Goal: Task Accomplishment & Management: Use online tool/utility

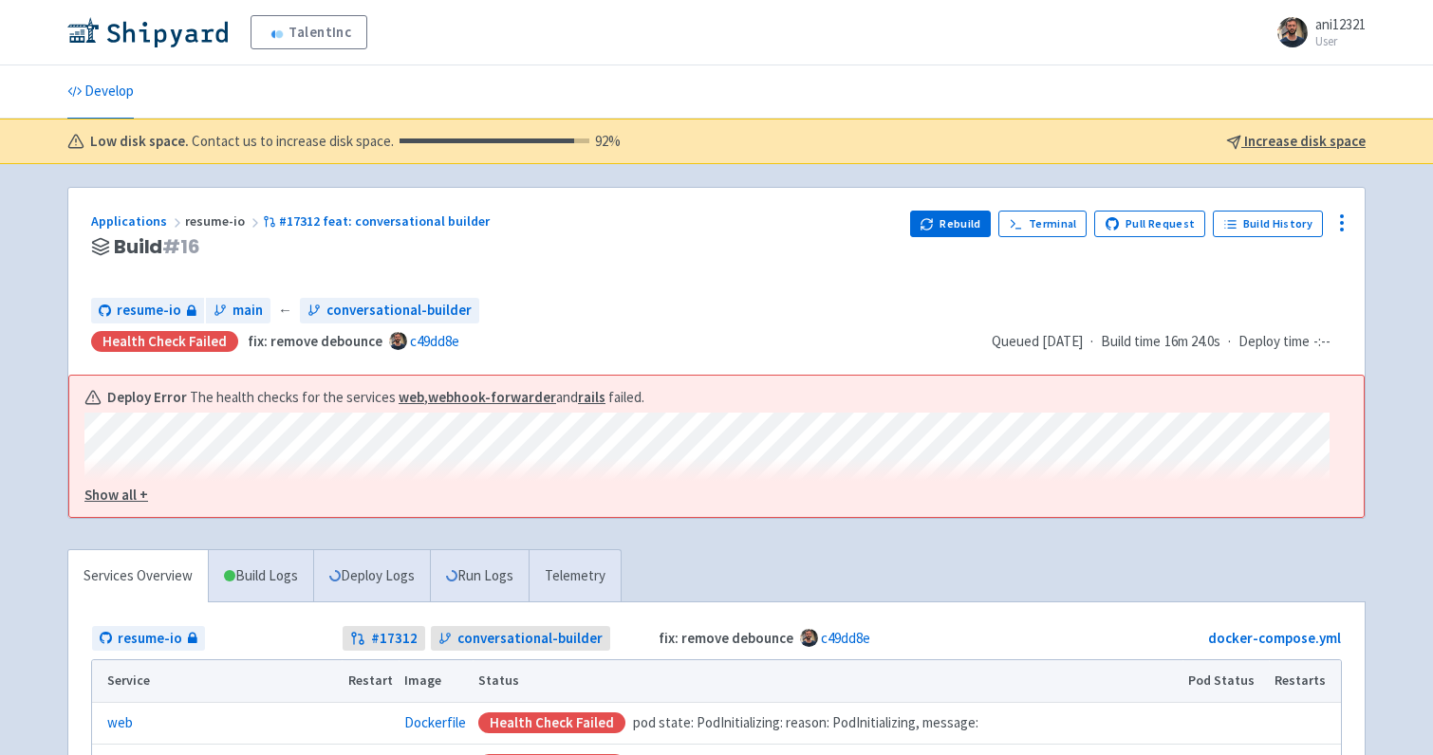
click at [96, 499] on u "Show all +" at bounding box center [116, 495] width 64 height 18
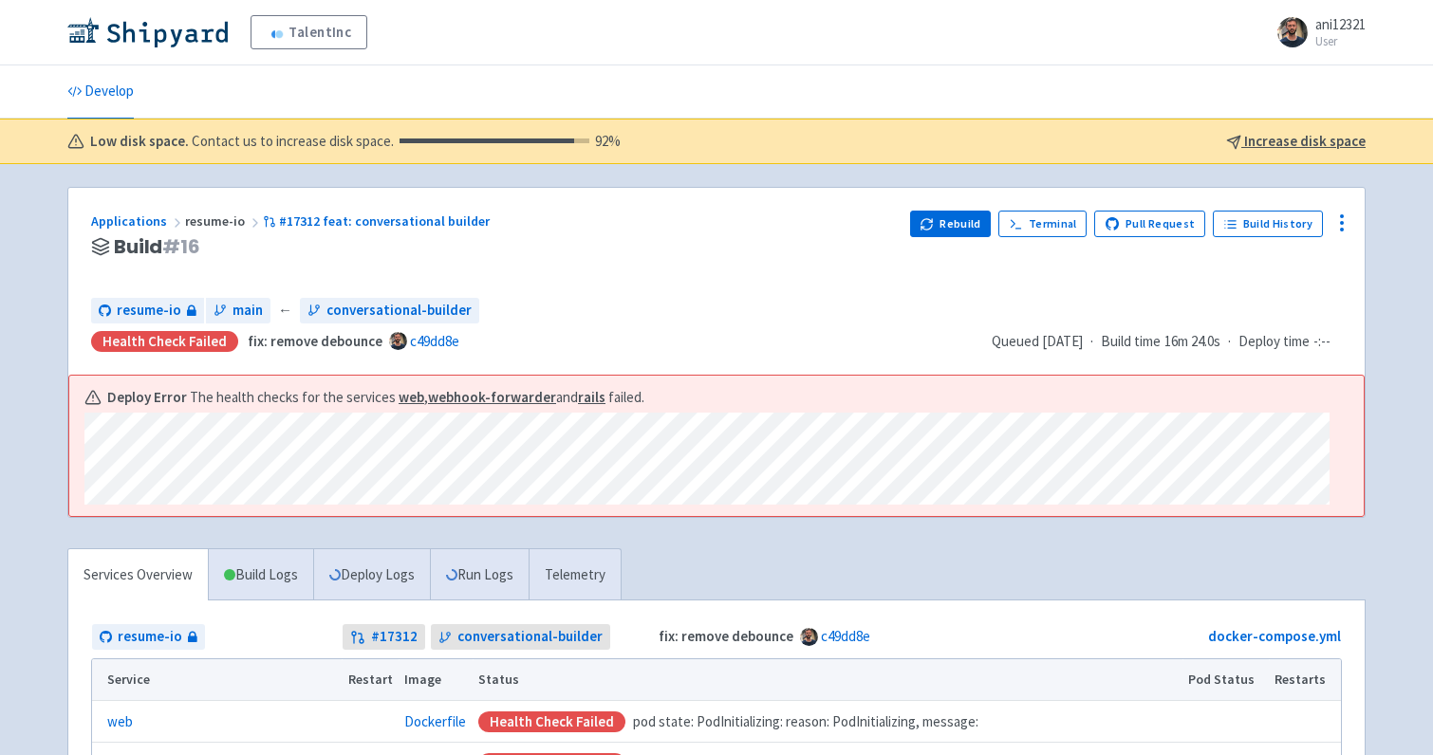
scroll to position [23, 0]
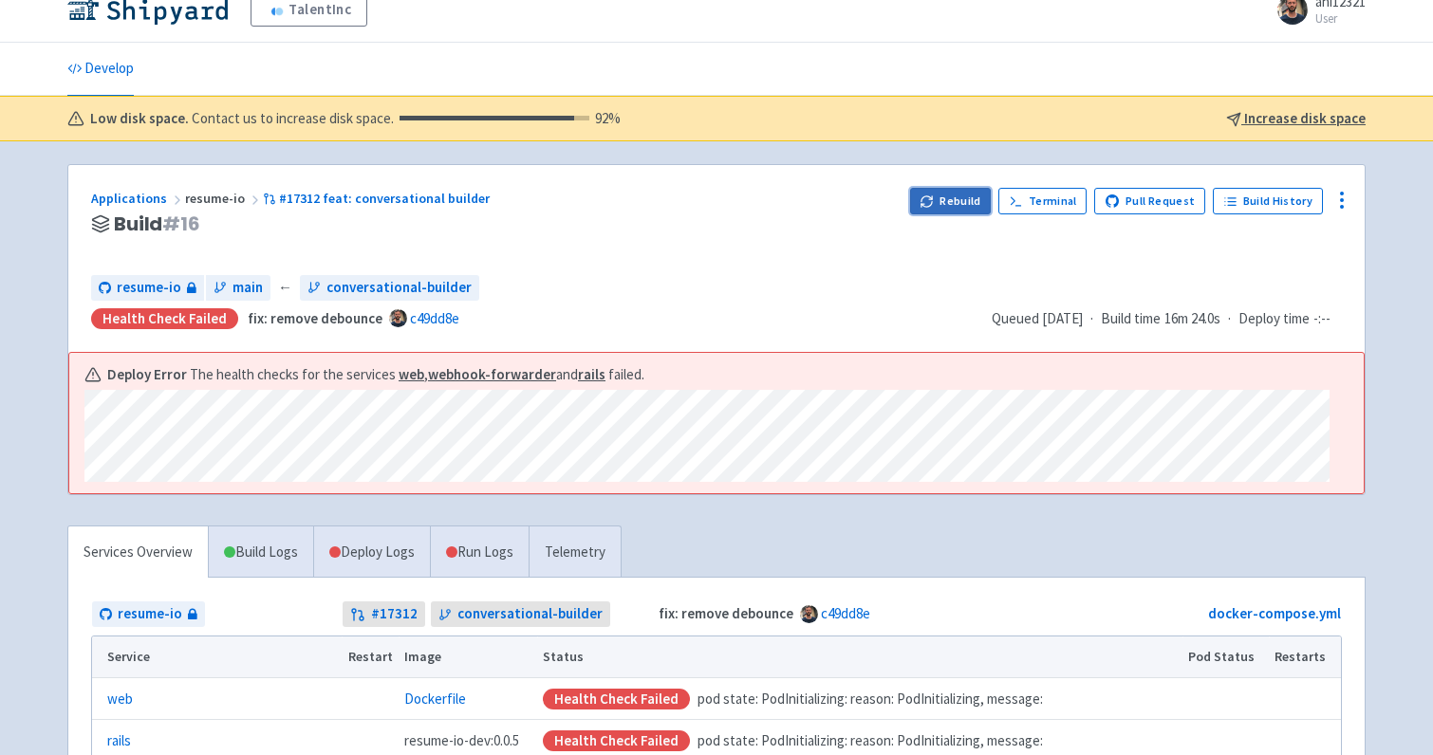
click at [964, 206] on button "Rebuild" at bounding box center [951, 201] width 82 height 27
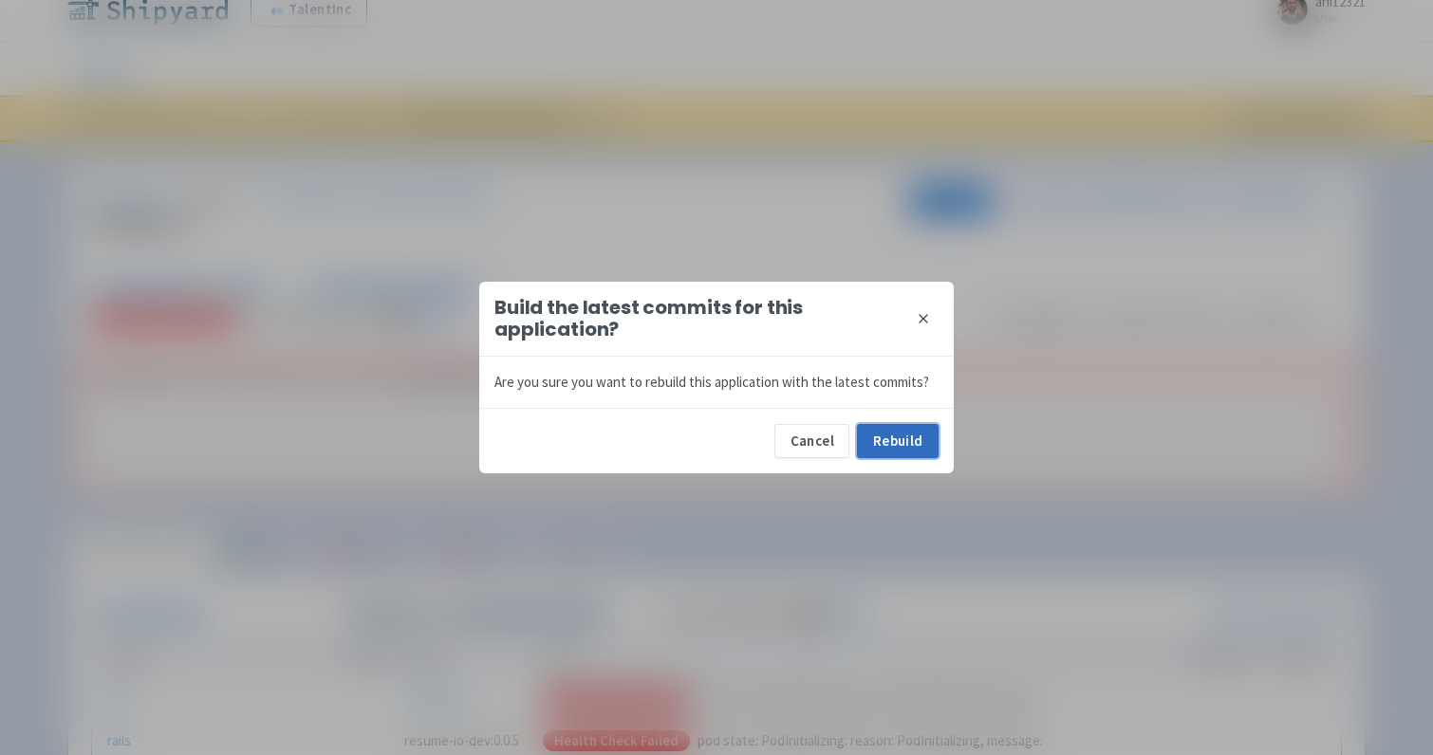
click at [913, 451] on button "Rebuild" at bounding box center [898, 441] width 82 height 34
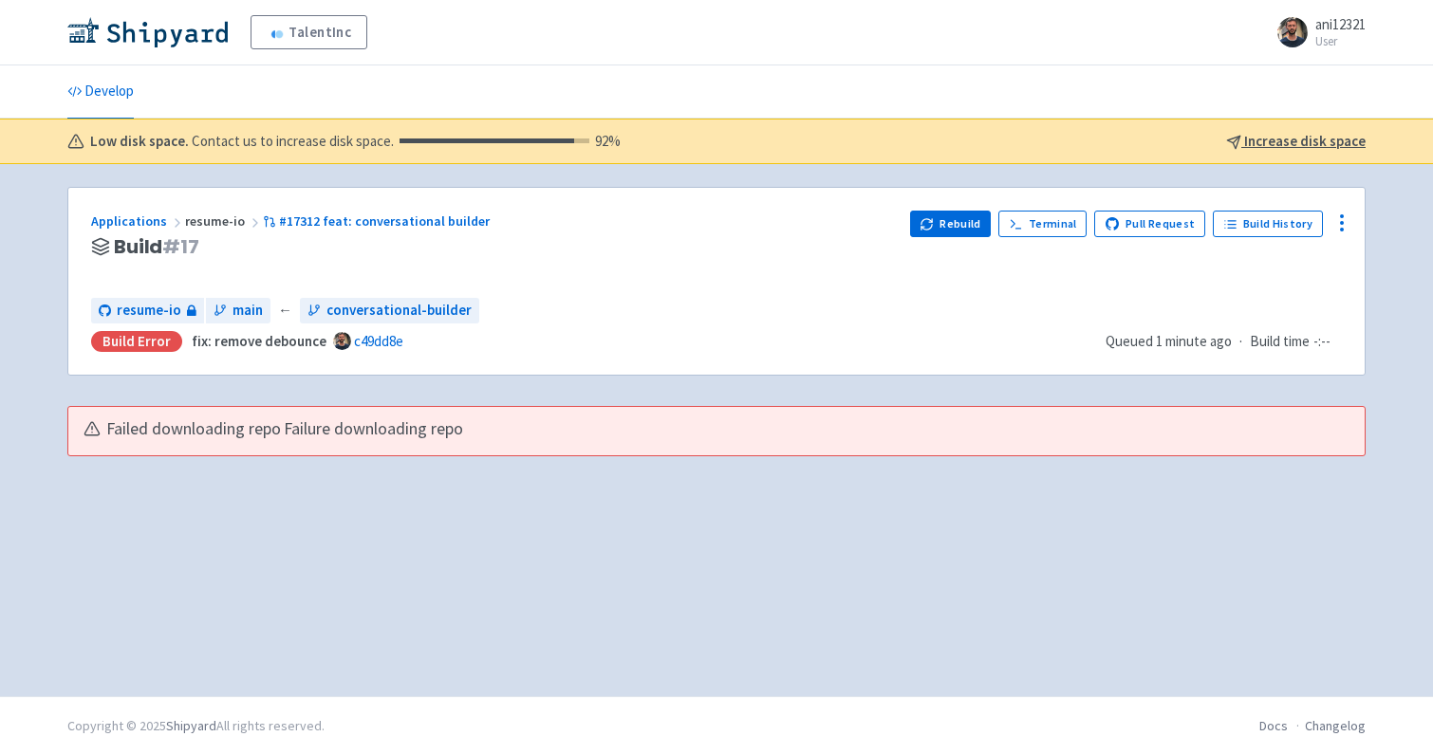
click at [333, 512] on div "Applications resume-io #17312 feat: conversational builder Build # 17 Rebuild T…" at bounding box center [716, 430] width 1298 height 487
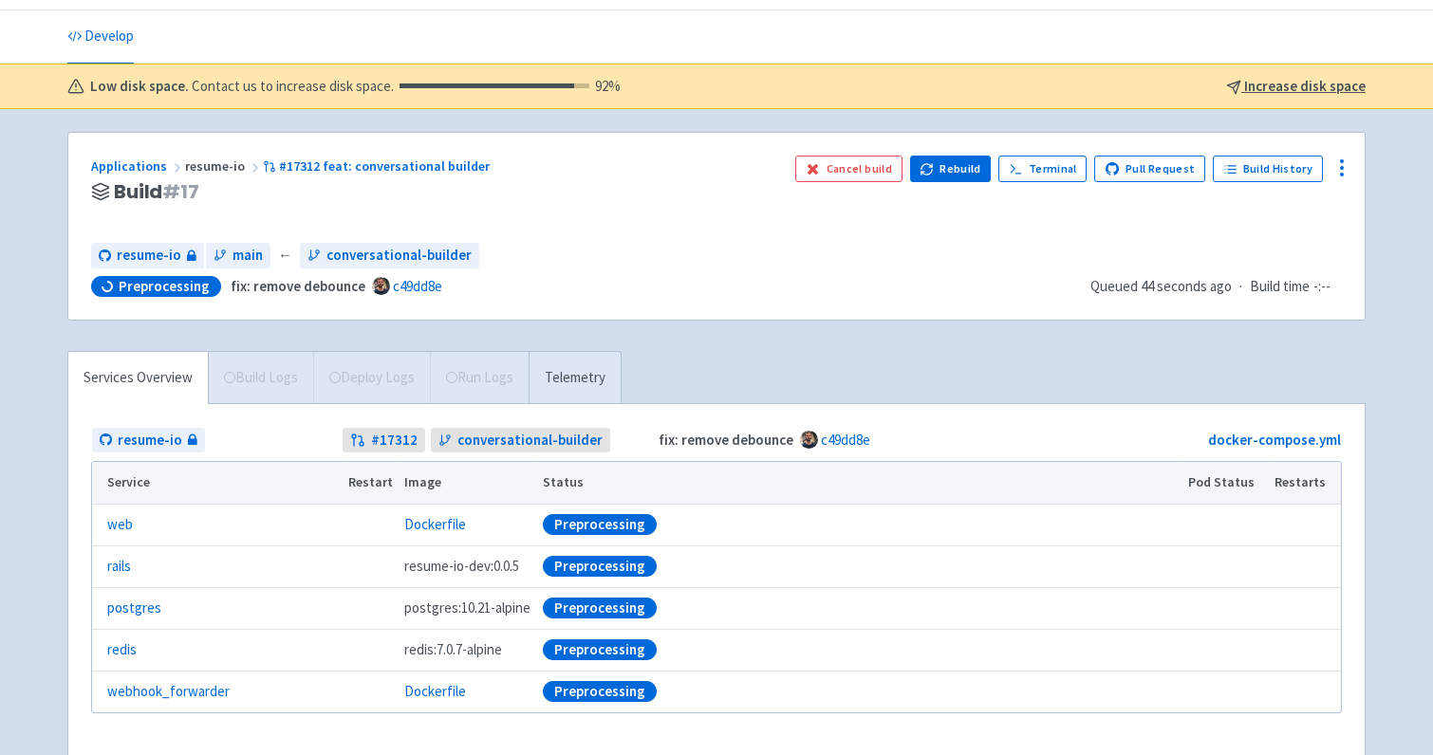
scroll to position [18, 0]
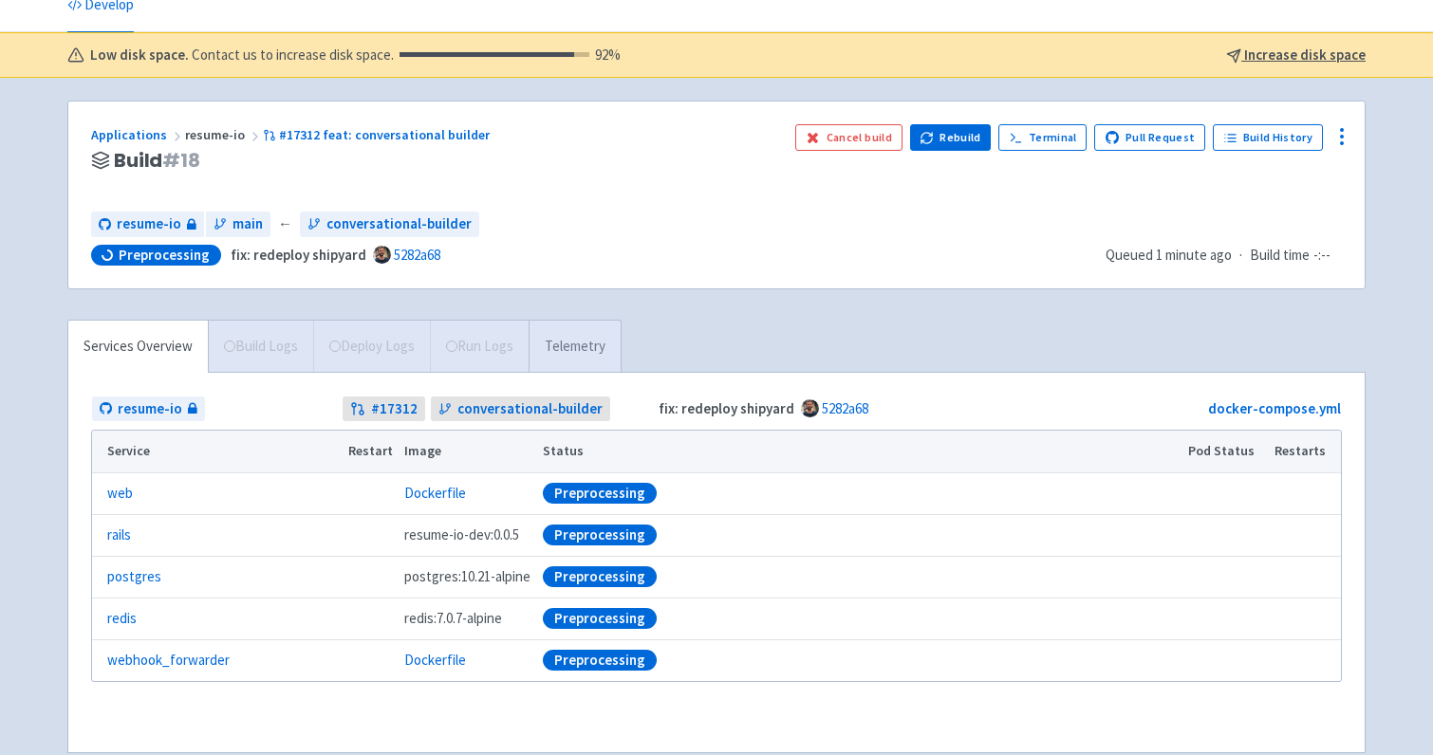
scroll to position [70, 0]
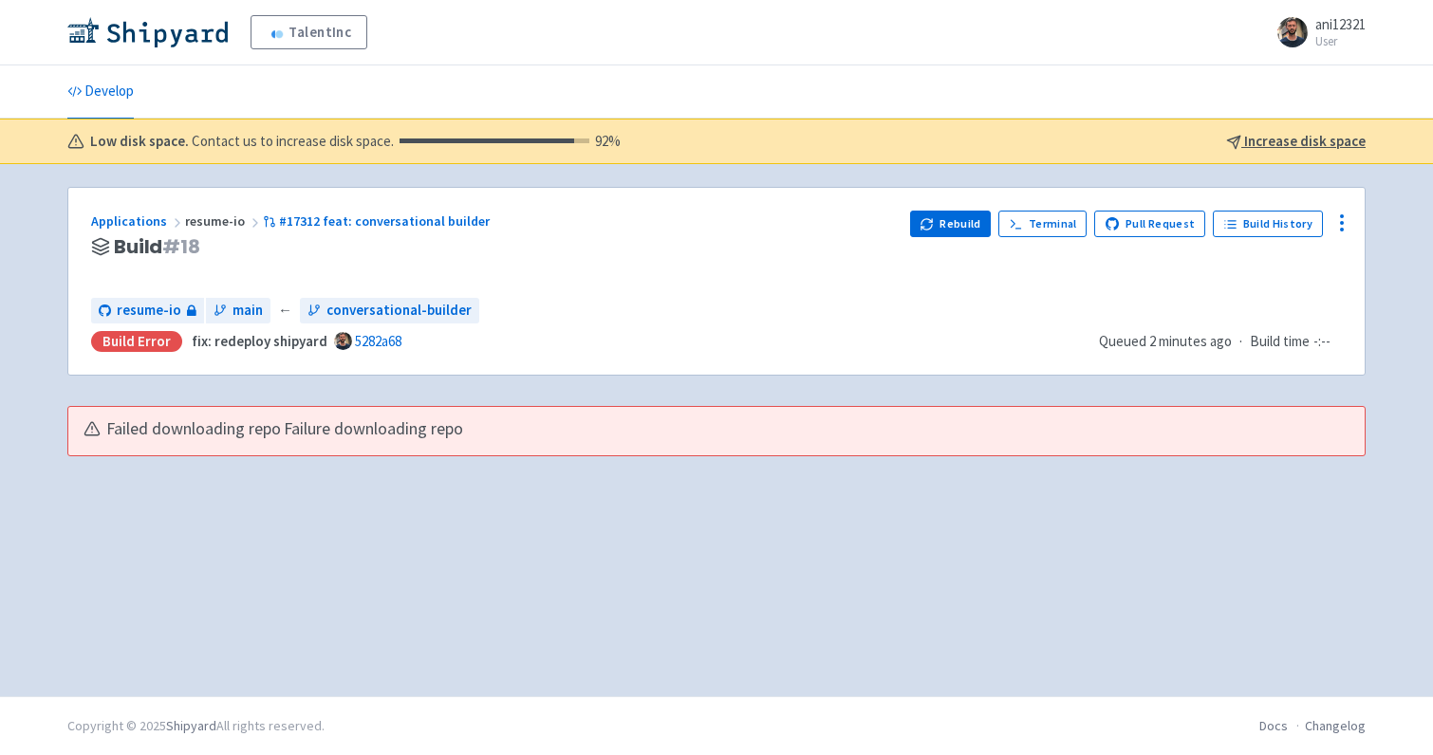
click at [420, 439] on span "Failure downloading repo" at bounding box center [373, 430] width 179 height 22
click at [946, 222] on button "Rebuild" at bounding box center [951, 224] width 82 height 27
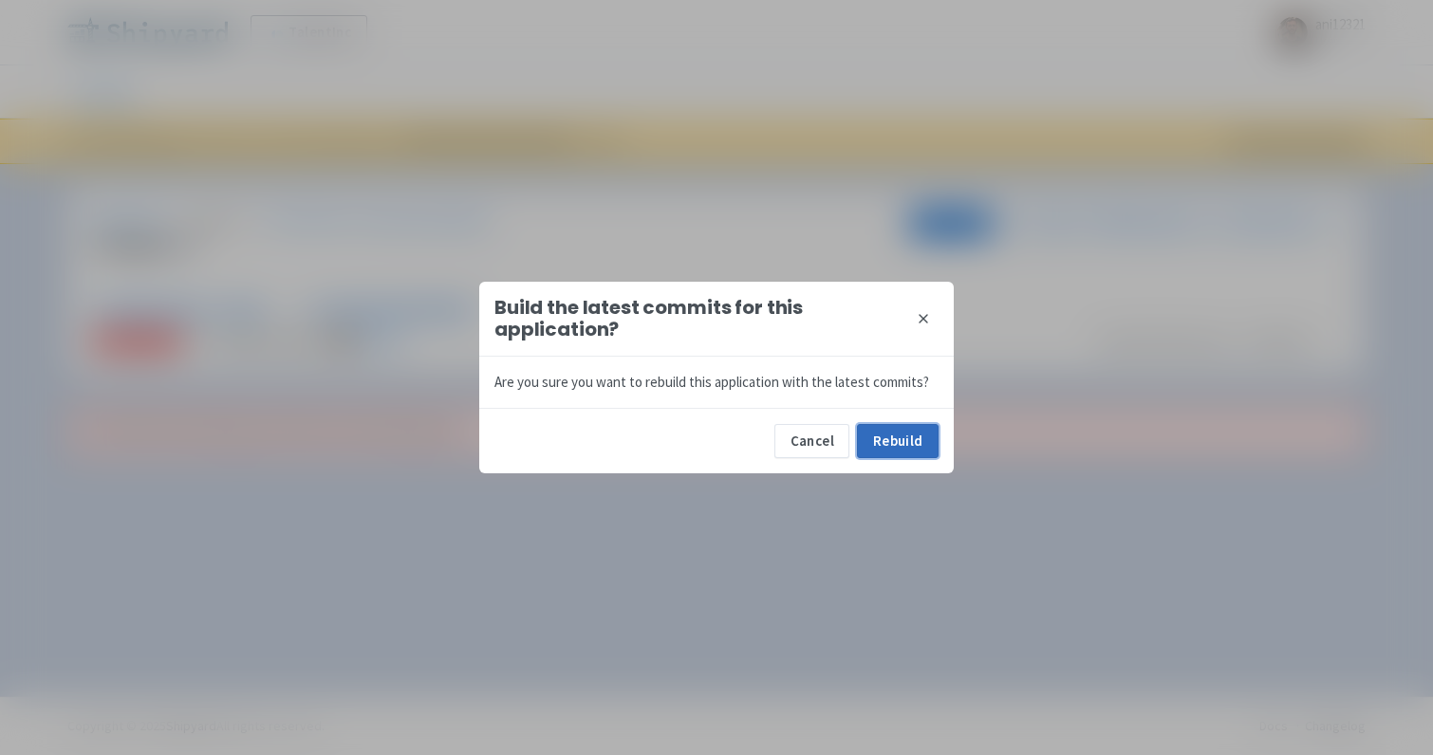
click at [888, 440] on button "Rebuild" at bounding box center [898, 441] width 82 height 34
